Goal: Book appointment/travel/reservation

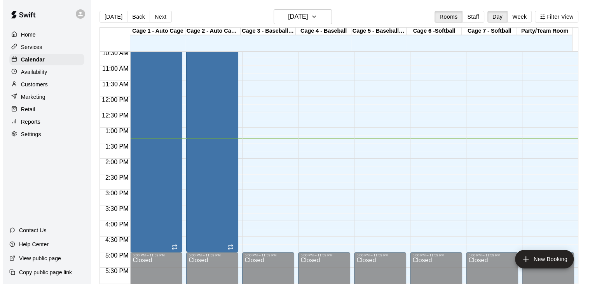
scroll to position [352, 0]
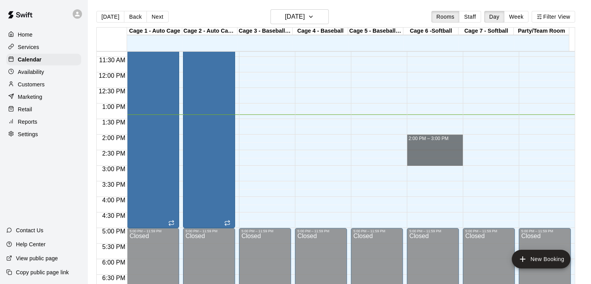
drag, startPoint x: 438, startPoint y: 139, endPoint x: 436, endPoint y: 160, distance: 21.1
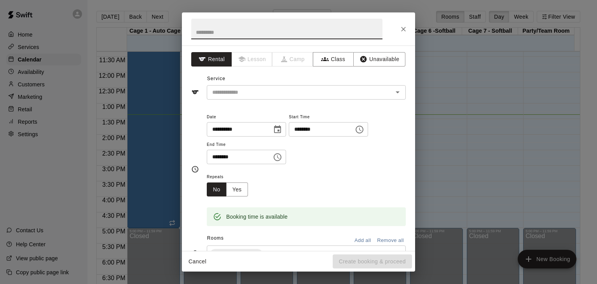
click at [245, 35] on input "text" at bounding box center [286, 29] width 191 height 21
click at [469, 97] on div "**********" at bounding box center [298, 142] width 597 height 284
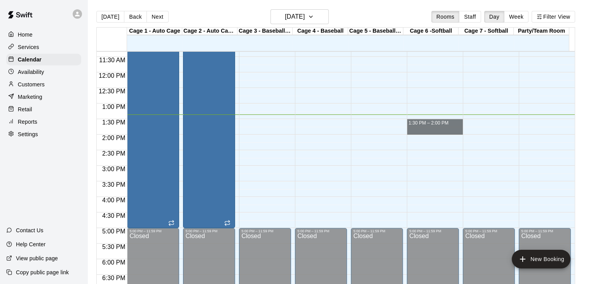
drag, startPoint x: 423, startPoint y: 120, endPoint x: 426, endPoint y: 130, distance: 10.3
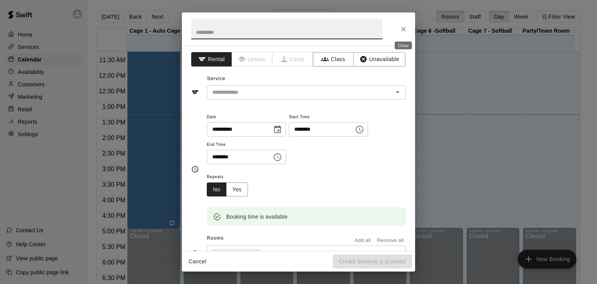
click at [404, 25] on icon "Close" at bounding box center [403, 29] width 8 height 8
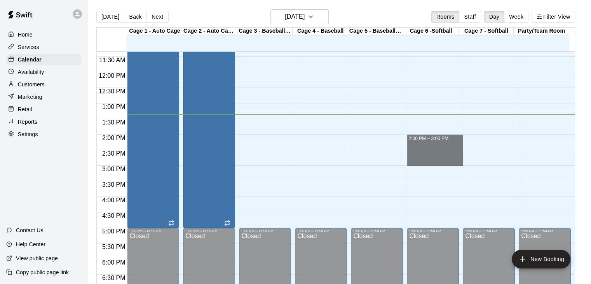
drag, startPoint x: 441, startPoint y: 137, endPoint x: 445, endPoint y: 159, distance: 22.3
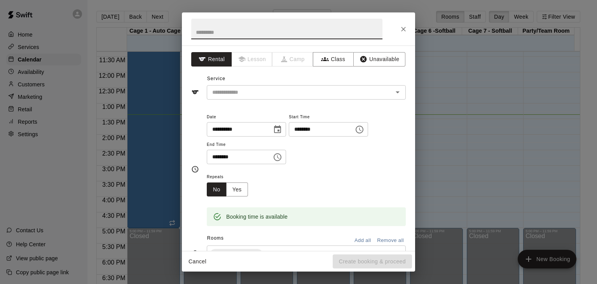
click at [263, 25] on input "text" at bounding box center [286, 29] width 191 height 21
type input "*****"
click at [241, 92] on input "text" at bounding box center [294, 92] width 171 height 10
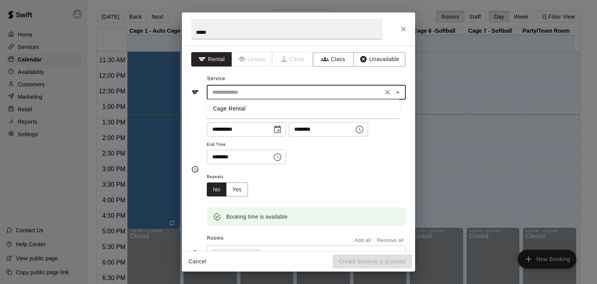
click at [246, 110] on li "Cage Rental" at bounding box center [303, 108] width 193 height 13
type input "**********"
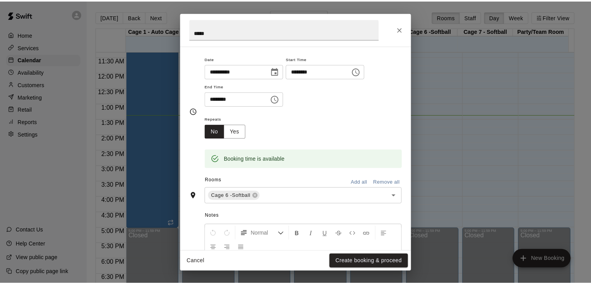
scroll to position [78, 0]
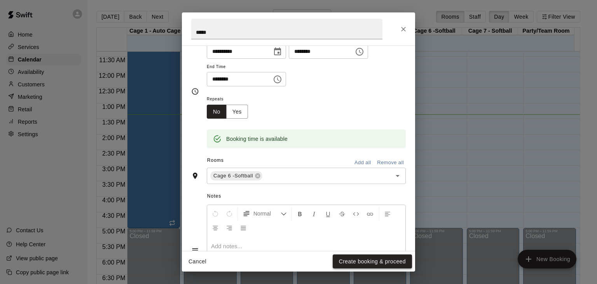
click at [370, 263] on button "Create booking & proceed" at bounding box center [372, 261] width 79 height 14
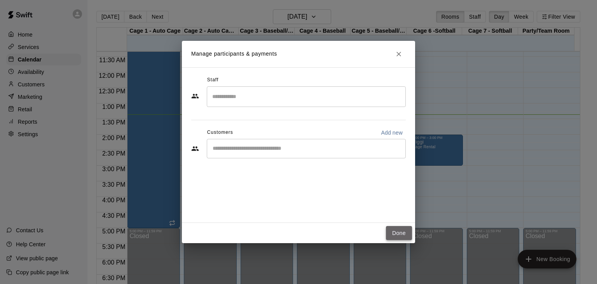
click at [400, 231] on button "Done" at bounding box center [399, 233] width 26 height 14
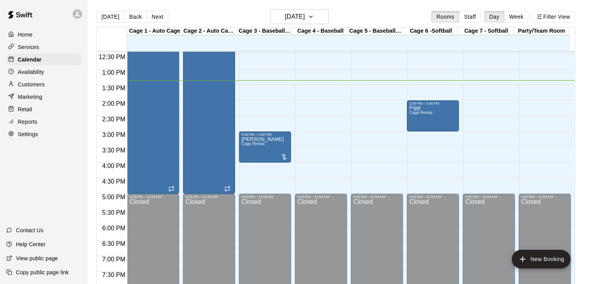
scroll to position [352, 0]
